Goal: Use online tool/utility: Utilize a website feature to perform a specific function

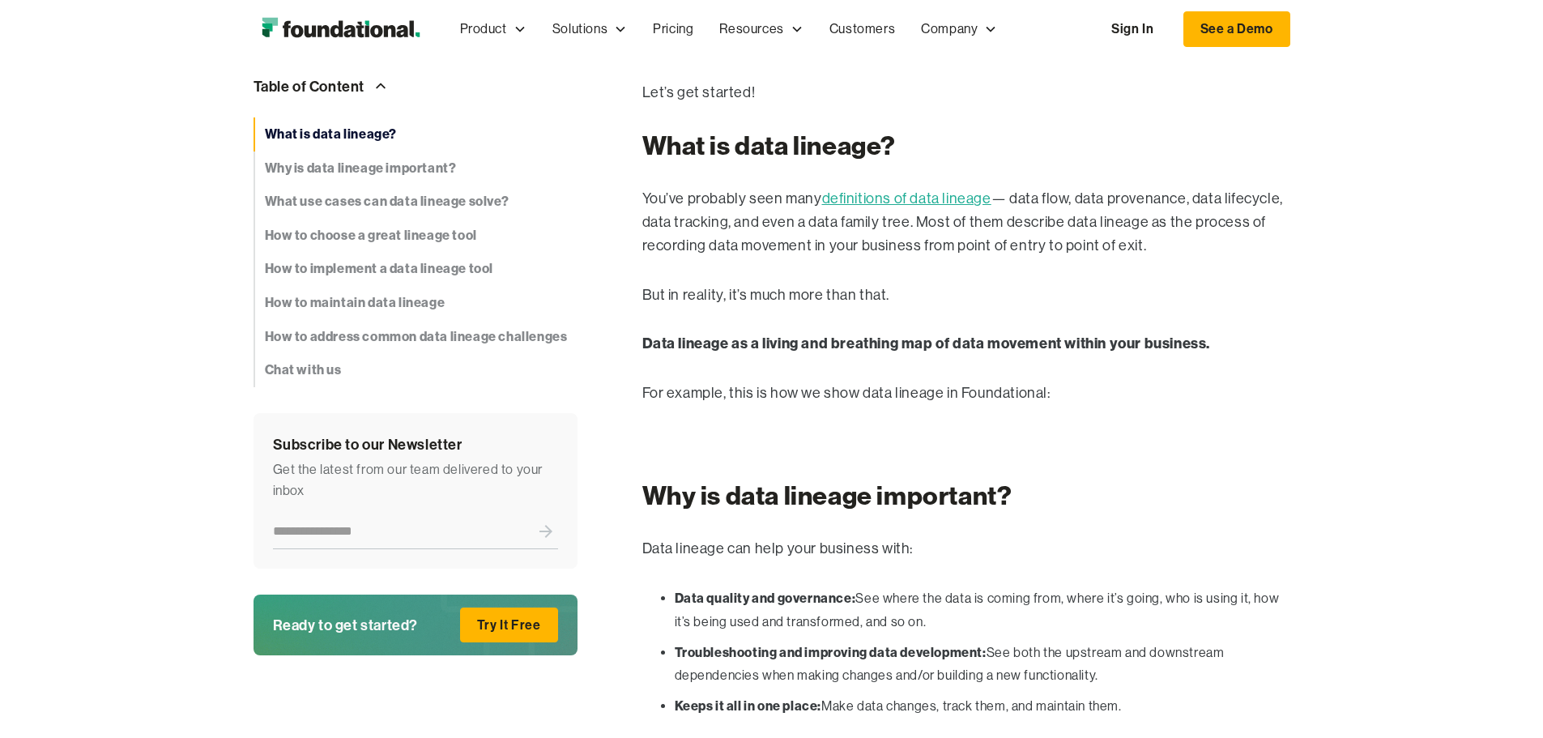
scroll to position [1126, 0]
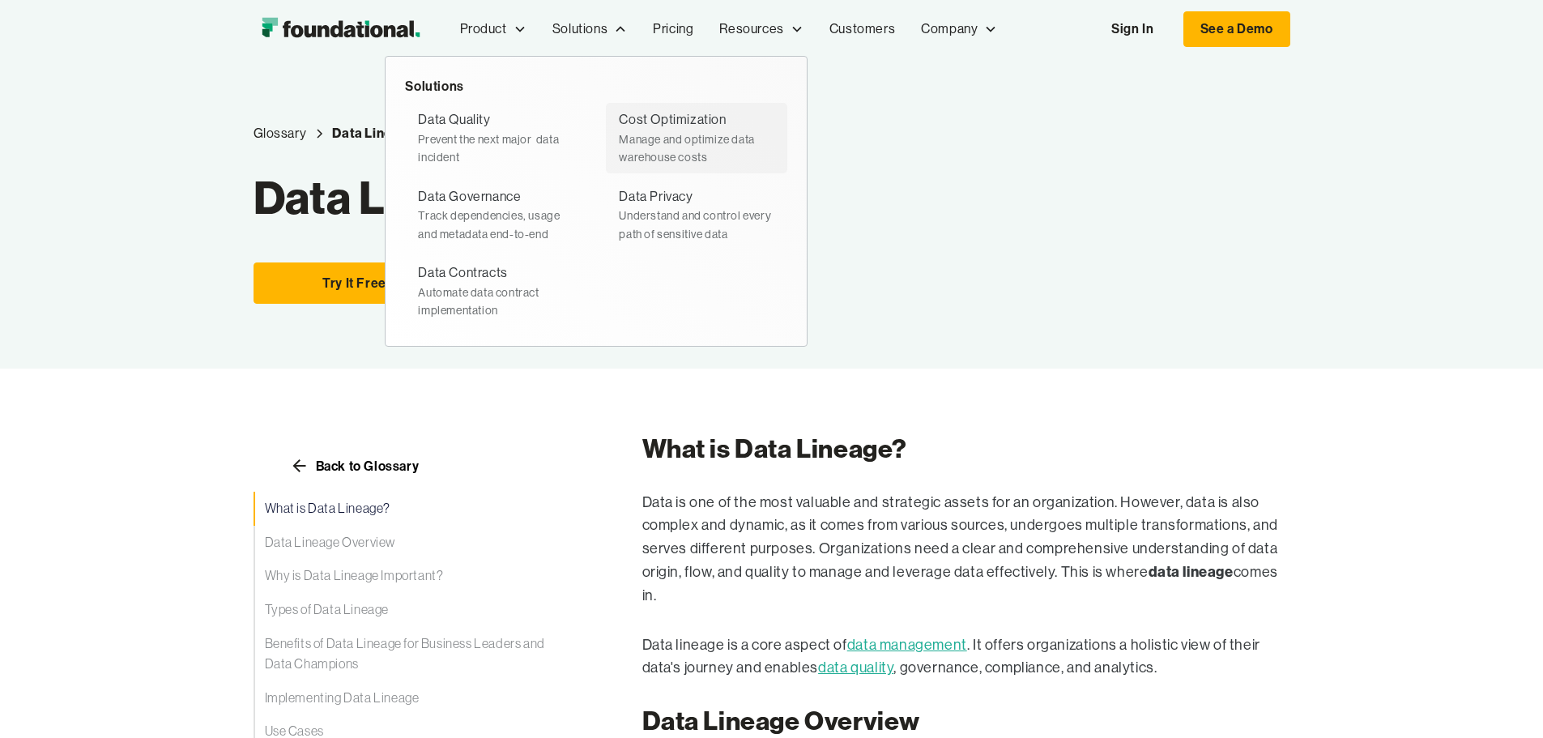
click at [619, 123] on div "Cost Optimization" at bounding box center [672, 119] width 107 height 21
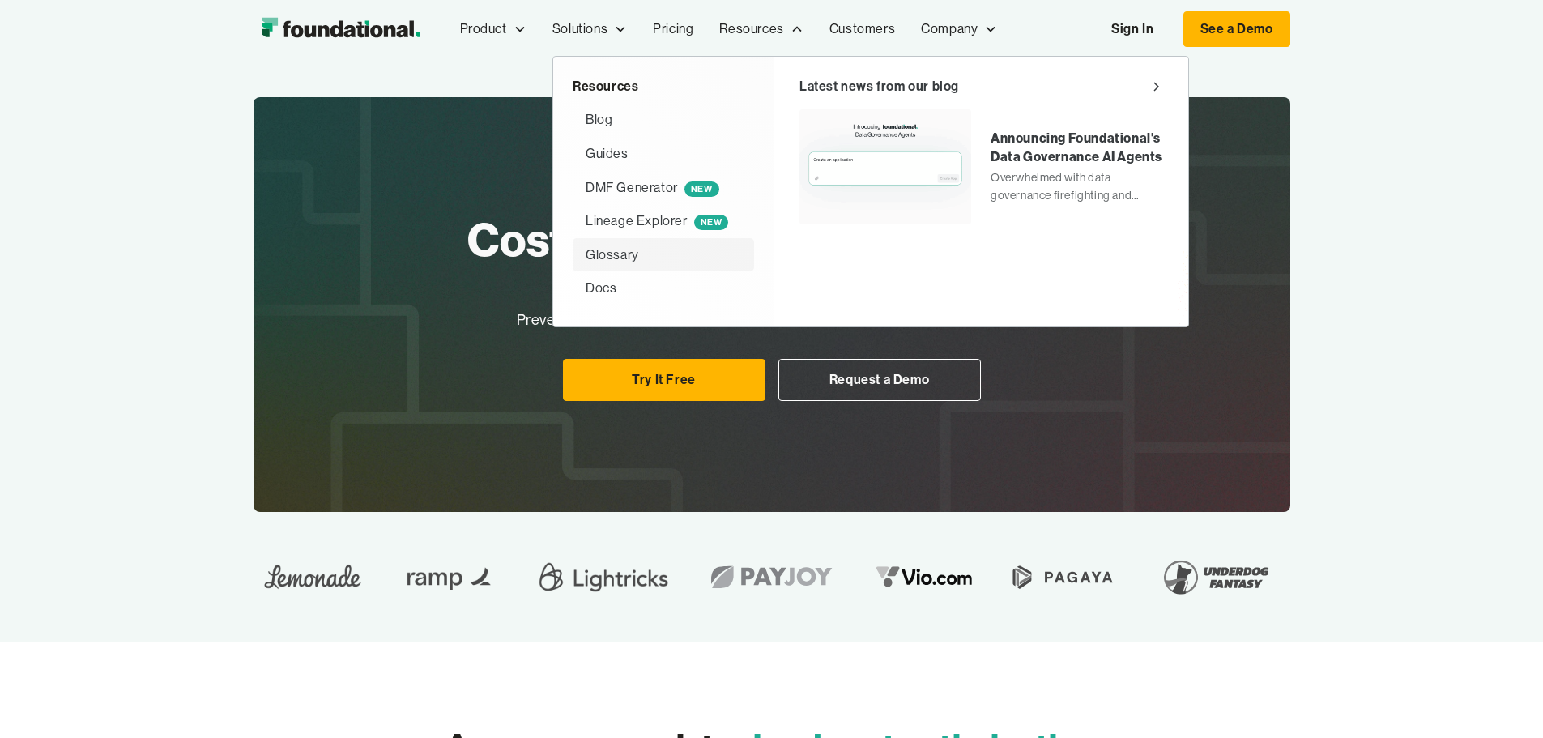
click at [586, 251] on div "Glossary" at bounding box center [612, 255] width 53 height 21
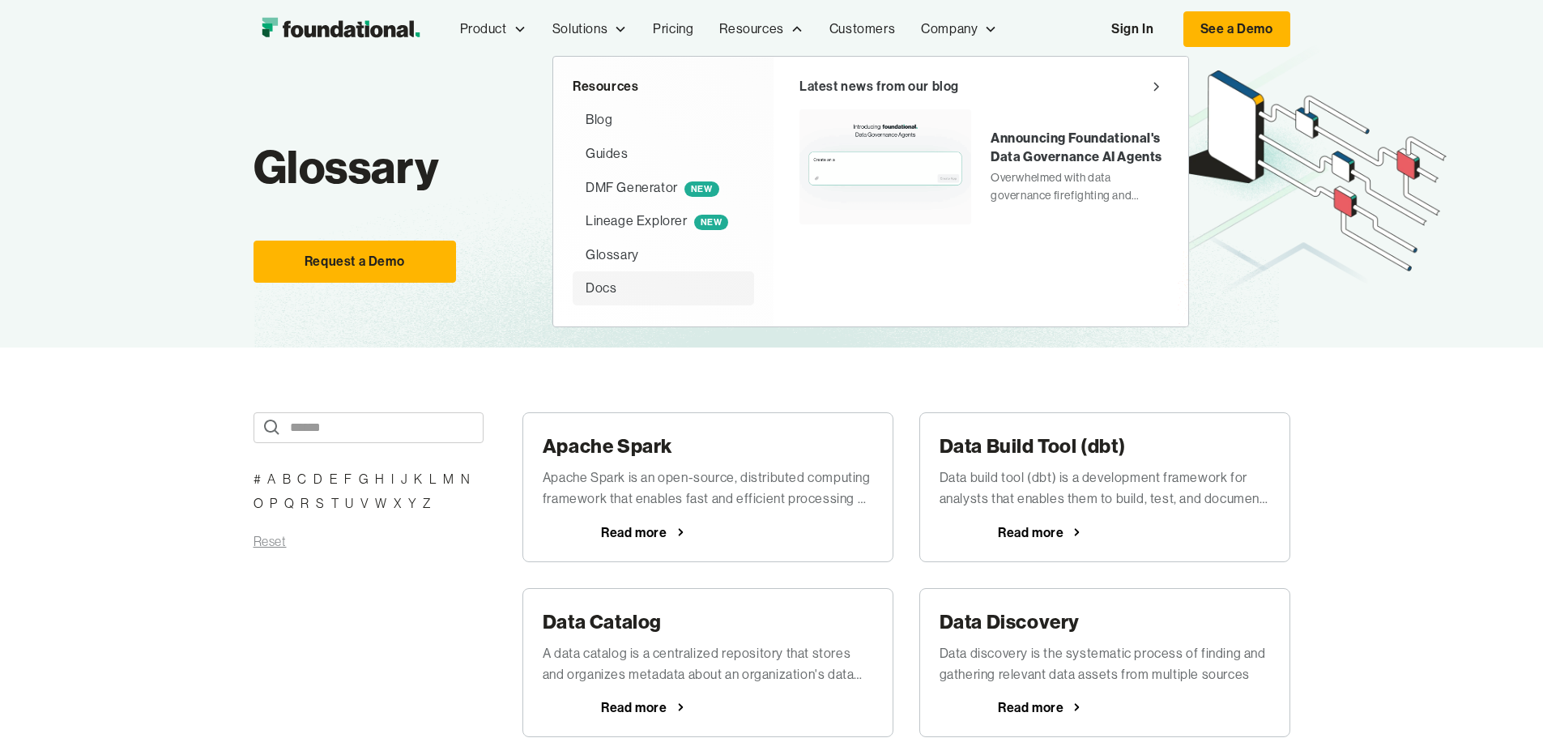
click at [586, 287] on div "Docs" at bounding box center [601, 288] width 31 height 21
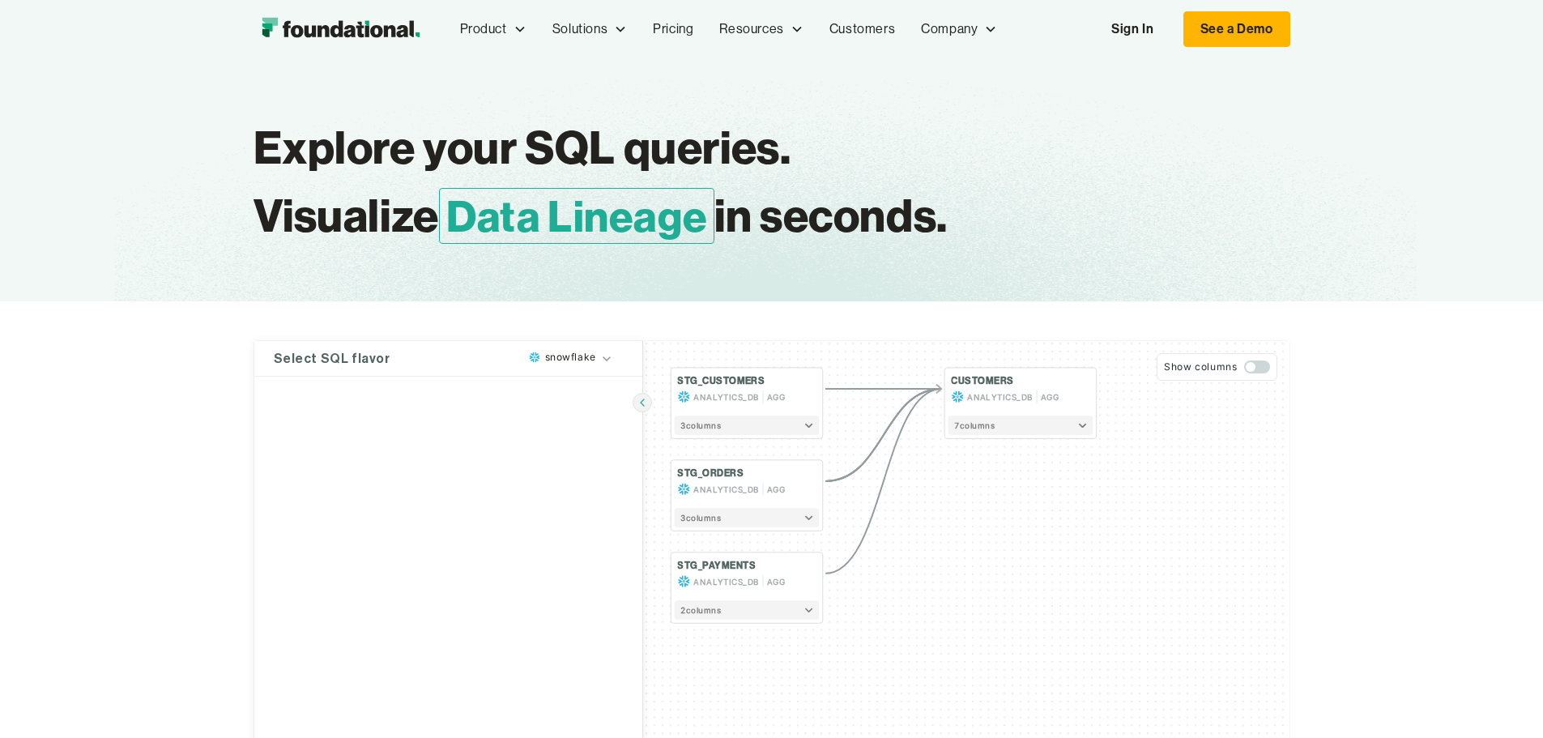
type textarea "**********"
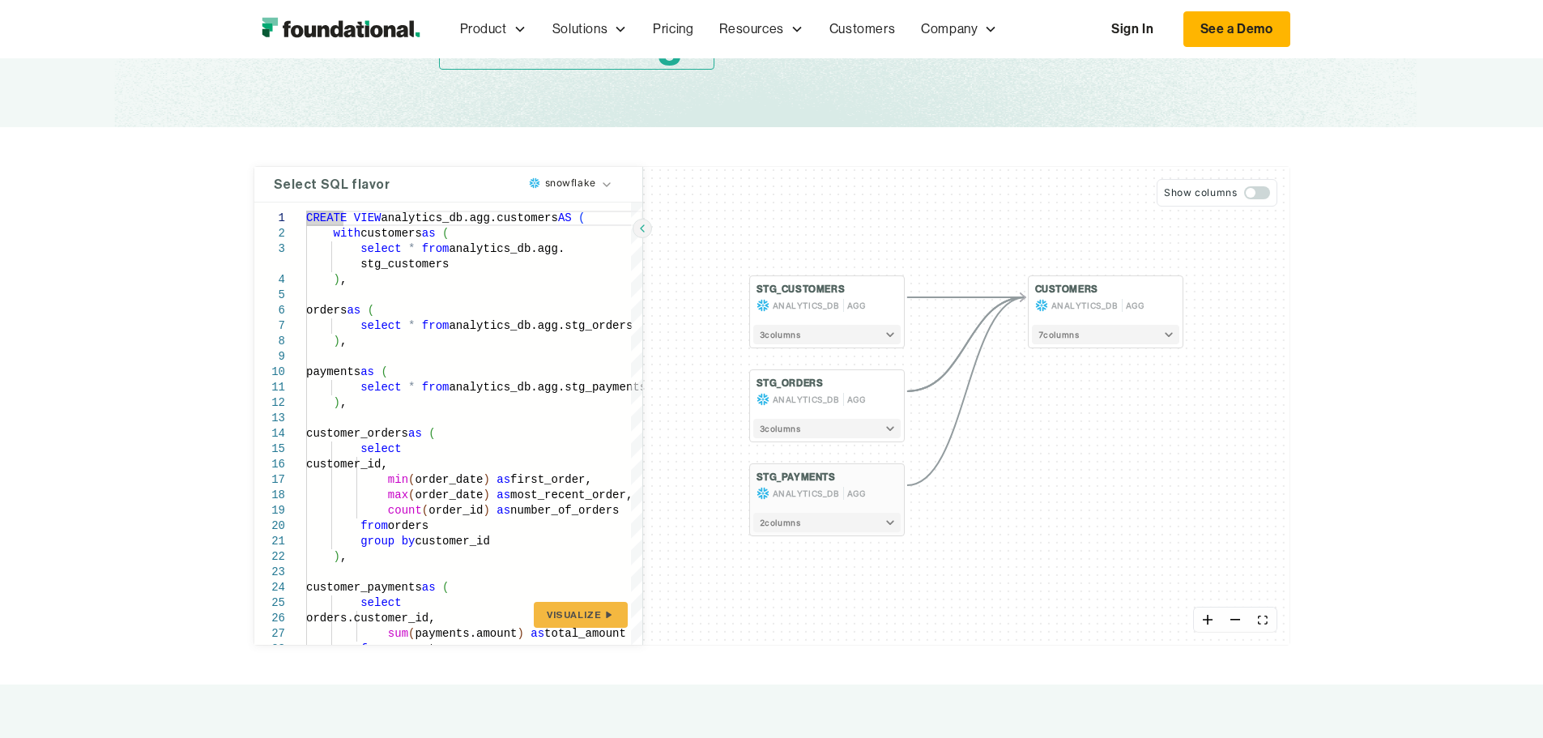
scroll to position [81, 0]
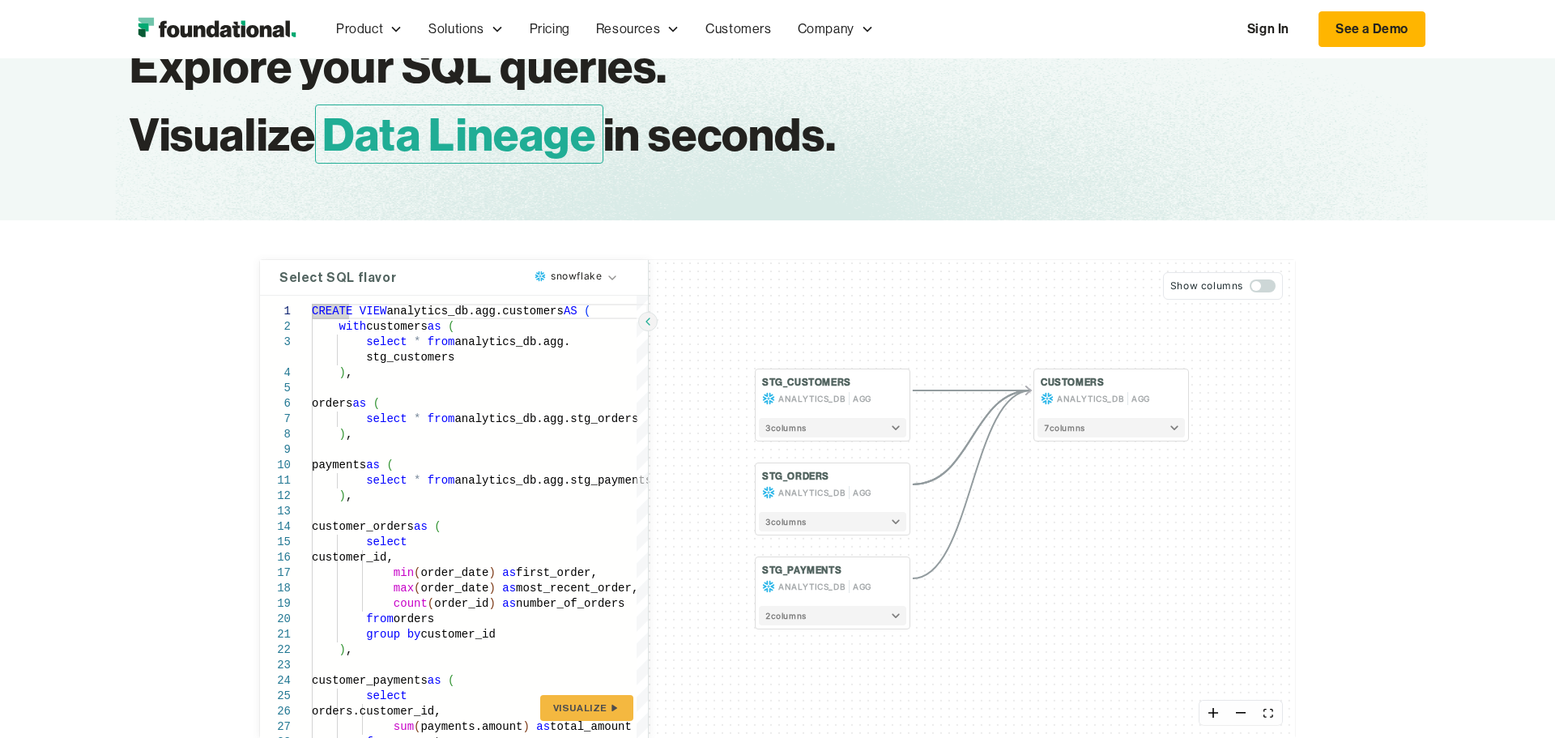
click at [600, 276] on html "Product Product Pull Requests Analyze and validate code changes in every reposi…" at bounding box center [777, 288] width 1555 height 738
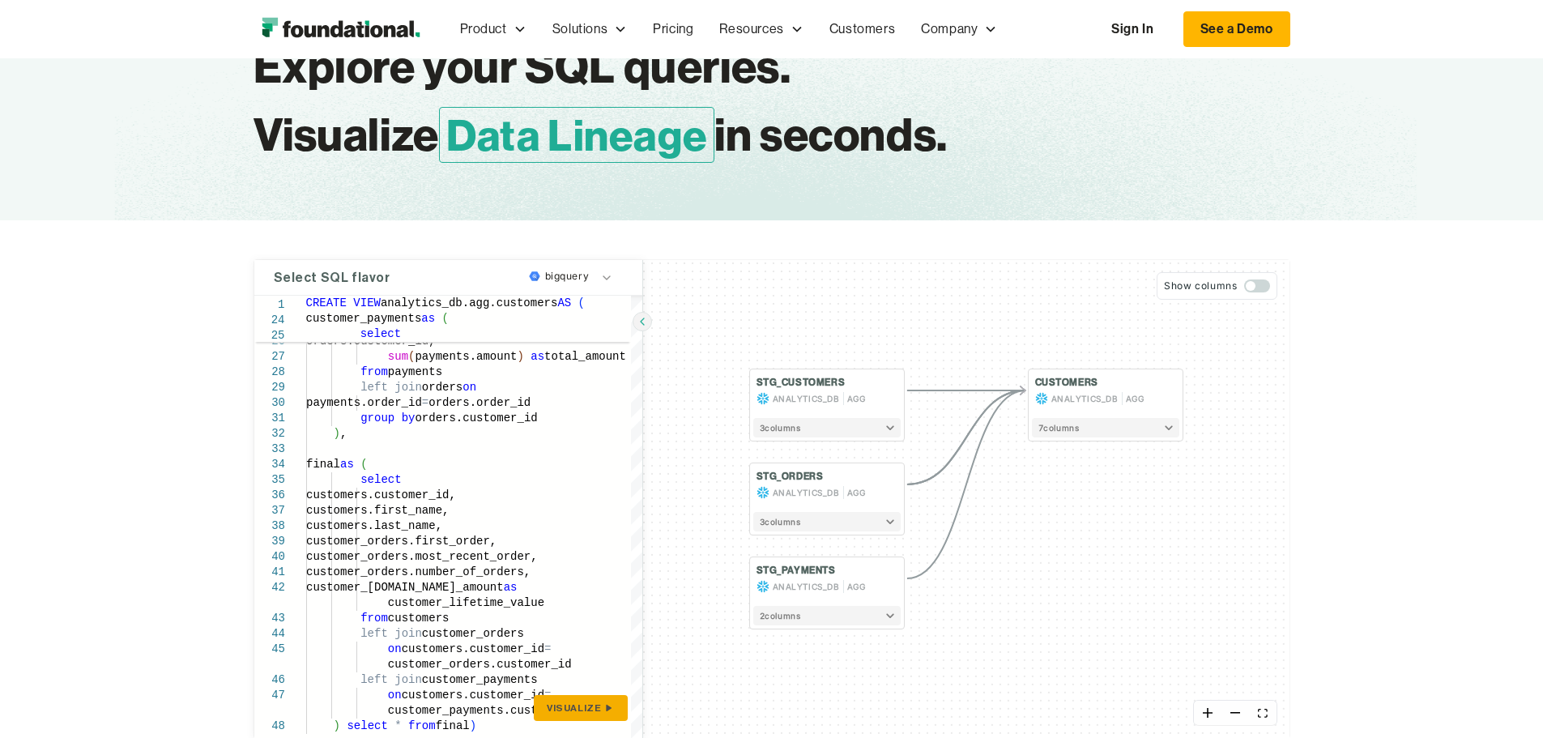
click at [581, 705] on span "Visualize" at bounding box center [574, 707] width 54 height 13
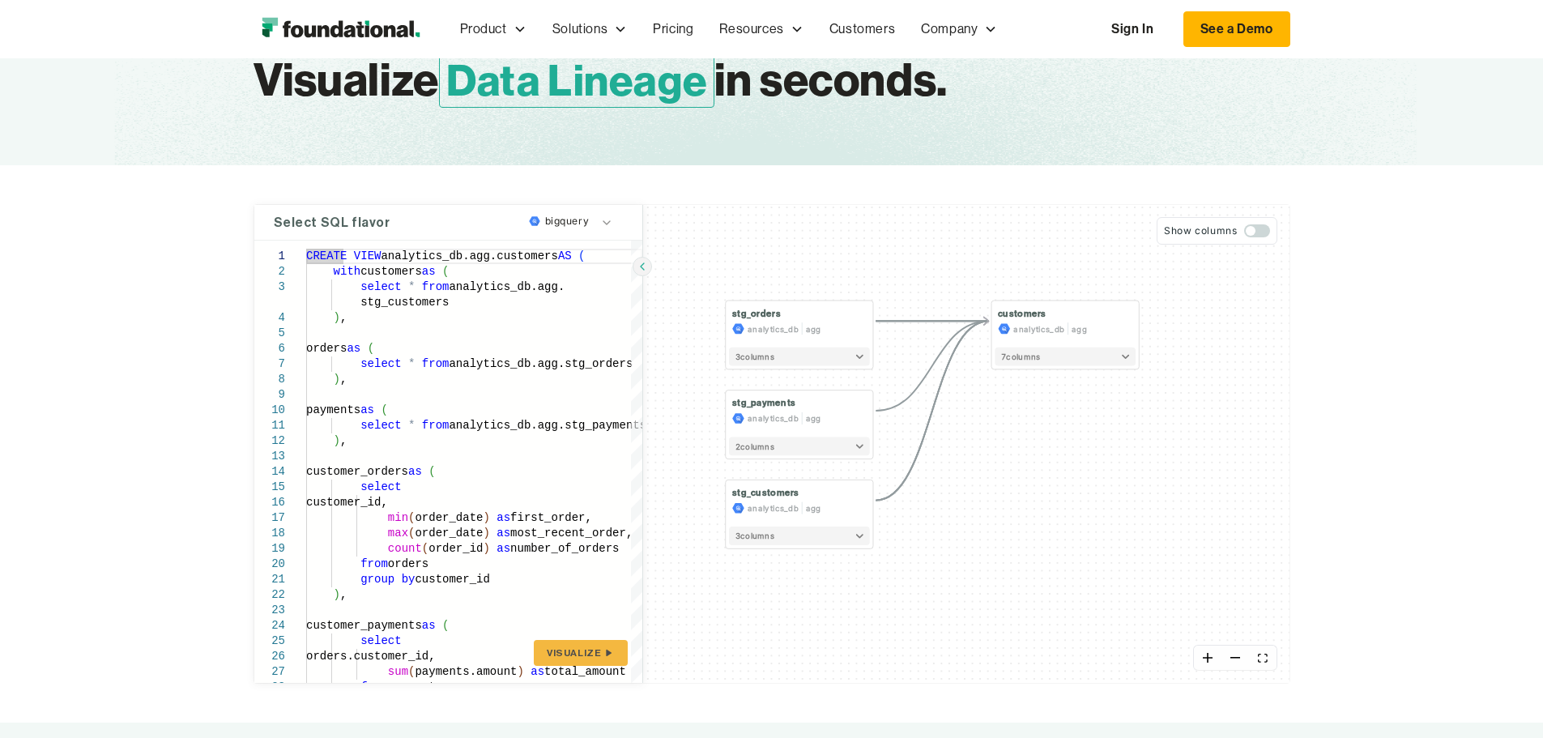
scroll to position [162, 0]
